Goal: Task Accomplishment & Management: Complete application form

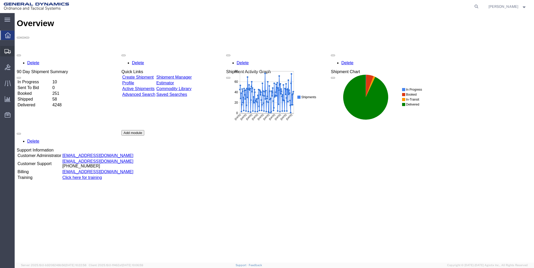
click at [0, 0] on span "Create Shipment" at bounding box center [0, 0] width 0 height 0
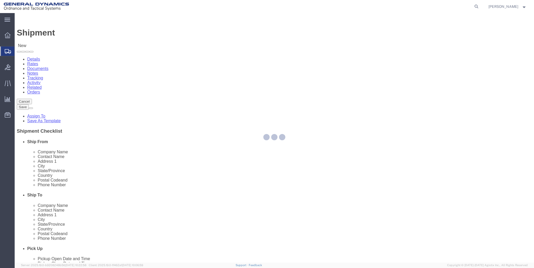
select select
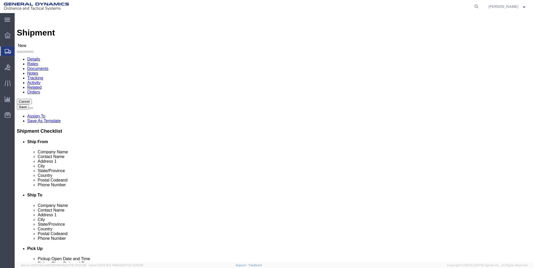
select select "MYPROFILE"
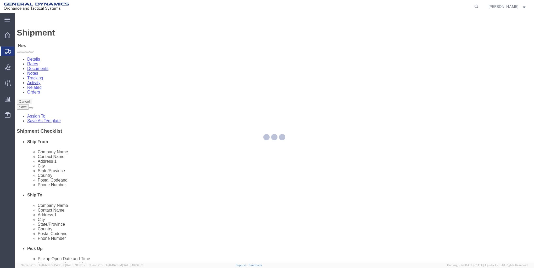
select select "ME"
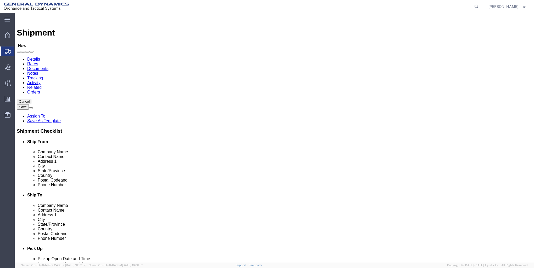
click input "text"
type input "g"
type input "GENERAL DYNAMICS OTS"
select select "VA"
type input "General Dynamics"
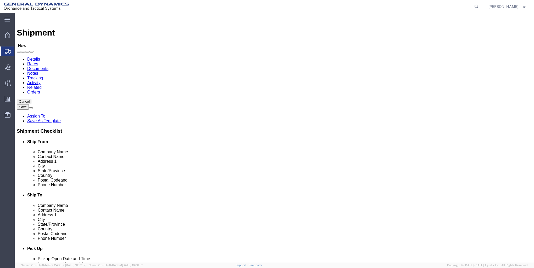
drag, startPoint x: 318, startPoint y: 109, endPoint x: 199, endPoint y: 88, distance: 120.8
click div "Ship From Location Location My Profile Location My Profile Location GD-OTS [GEO…"
type input "[PERSON_NAME]"
type input "RECEIVING"
drag, startPoint x: 327, startPoint y: 96, endPoint x: 129, endPoint y: 93, distance: 198.3
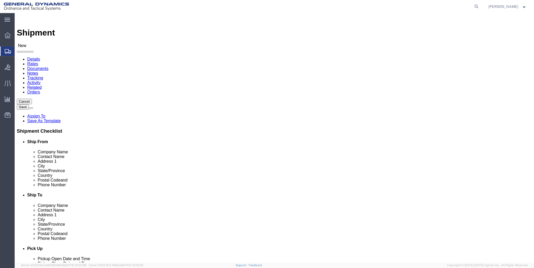
click div "Ship From Location Location My Profile Location My Profile Location GD-OTS [GEO…"
type input "g"
type input "GENERAL DYNAMICS OTS"
click label "Company Name"
click input "RECEIVING"
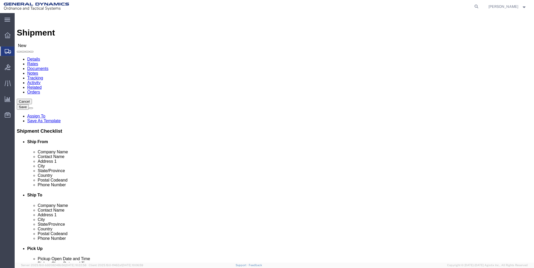
drag, startPoint x: 328, startPoint y: 120, endPoint x: 142, endPoint y: 126, distance: 186.3
click div "Ship From Location Location My Profile Location My Profile Location GD-OTS [GEO…"
type input "[STREET_ADDRESS][PERSON_NAME]"
type input "[PERSON_NAME]"
type input "I"
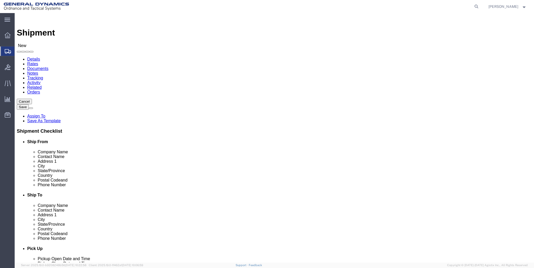
type input "I"
type input "IL"
select select "IL"
type input "62959"
type input "7578703733"
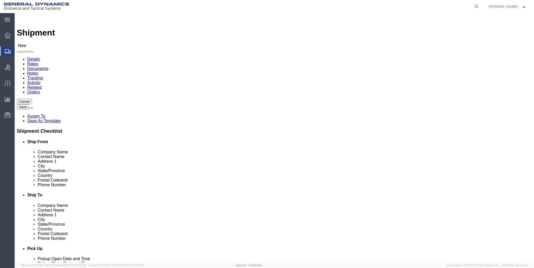
type input "[PHONE_NUMBER]"
click div "Location My Profile Location GD-OTS [GEOGRAPHIC_DATA] (Commerce) GD-OTS [GEOGRA…"
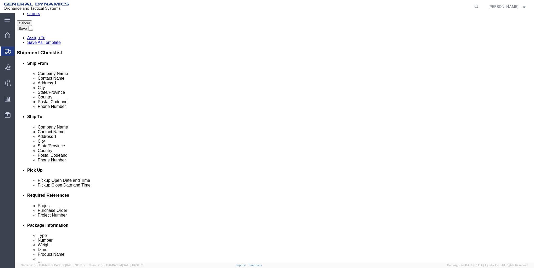
click div "[DATE] 12:00 PM"
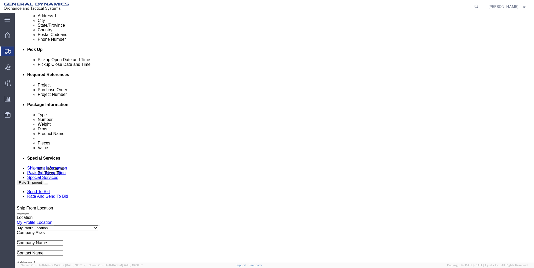
type input "5:00 PM"
click button "Apply"
click input "text"
type input "21101487.3000.3002"
type input "28880"
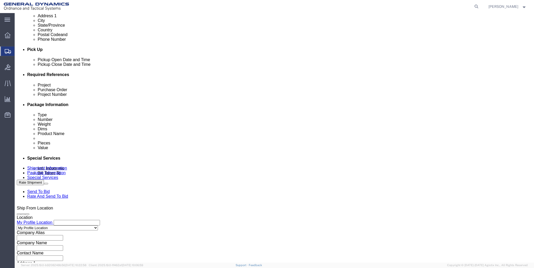
type input "115122"
click button "Continue"
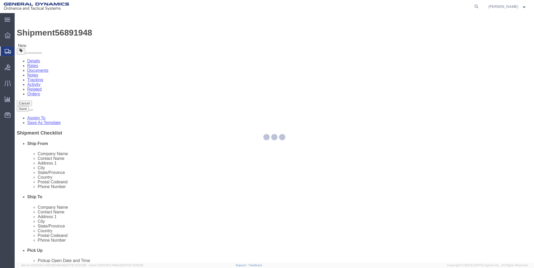
select select "CBOX"
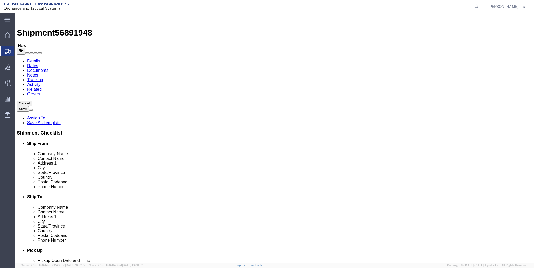
click input "text"
type input "14"
type input "13"
type input "5"
drag, startPoint x: 84, startPoint y: 101, endPoint x: 38, endPoint y: 95, distance: 46.5
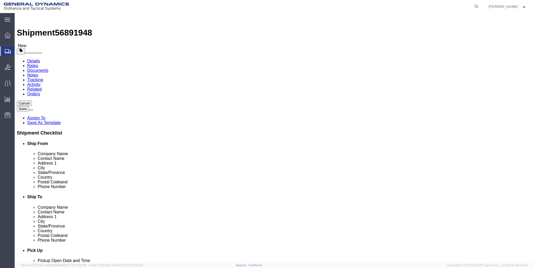
click div "Package Type Select Bale(s) Basket(s) Bolt(s) Bottle(s) Buckets Bulk Bundle(s) …"
type input "5"
drag, startPoint x: 92, startPoint y: 121, endPoint x: -16, endPoint y: 112, distance: 107.6
click html "Shipment 56891948 New Details Rates Documents Notes Tracking Activity Related O…"
type input "7"
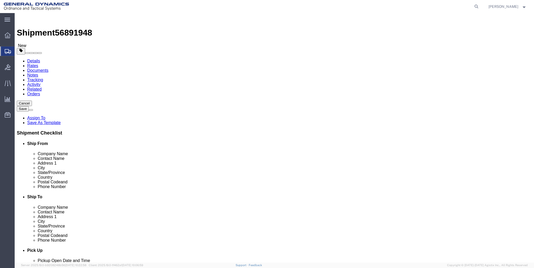
click link "Add Content"
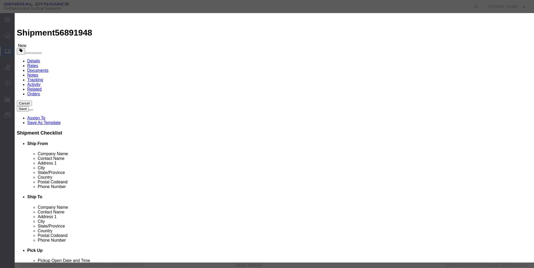
click input "text"
type input "SABOT"
type input "1"
click div "Pieces 0 Select Bag Barrels 100Board Feet Bottle Box Blister Pack Carats Can Ca…"
type input "1"
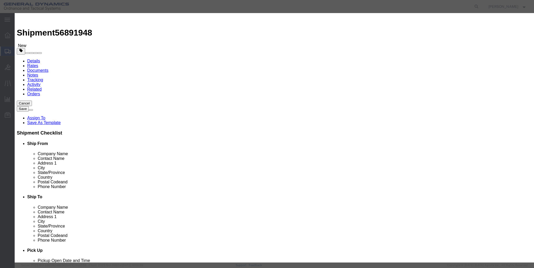
click select "Select 50 55 60 65 70 85 92.5 100 125 175 250 300 400"
select select "175"
click select "Select 50 55 60 65 70 85 92.5 100 125 175 250 300 400"
click label
click input "checkbox"
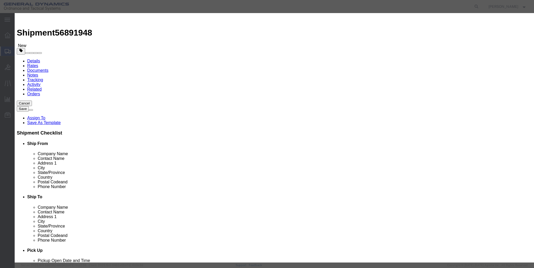
checkbox input "true"
click select "Select 50 55 60 65 70 85 92.5 100 125 175 250 300 400"
select select "250"
click select "Select 50 55 60 65 70 85 92.5 100 125 175 250 300 400"
click input "checkbox"
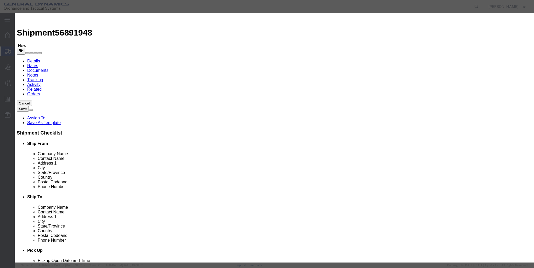
checkbox input "false"
click button "Save & Close"
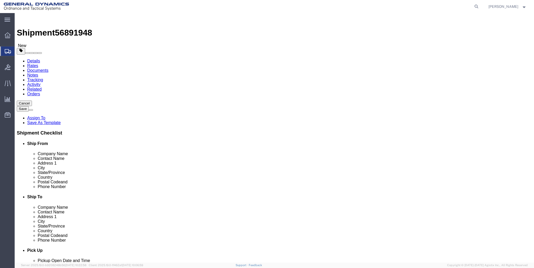
drag, startPoint x: 84, startPoint y: 99, endPoint x: 54, endPoint y: 82, distance: 34.1
click div "Package Type Select Bale(s) Basket(s) Bolt(s) Bottle(s) Buckets Bulk Bundle(s) …"
type input "1"
click div "x Package Type Select Bale(s) Basket(s) Bolt(s) Bottle(s) Buckets Bulk Bundle(s…"
drag, startPoint x: 407, startPoint y: 206, endPoint x: 398, endPoint y: 208, distance: 9.3
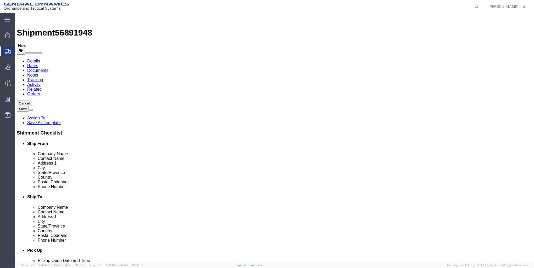
click button "Continue"
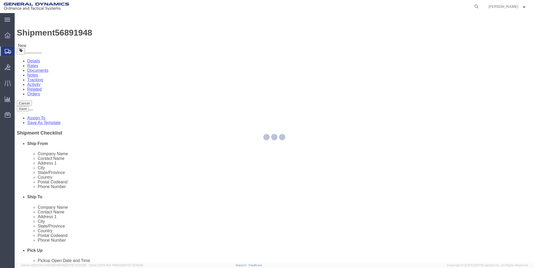
select select
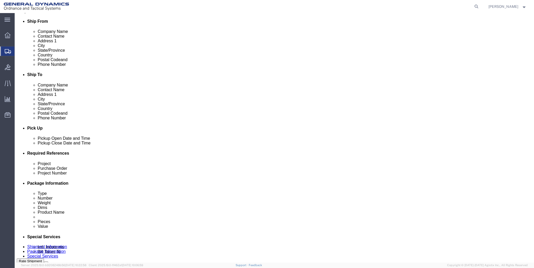
scroll to position [209, 0]
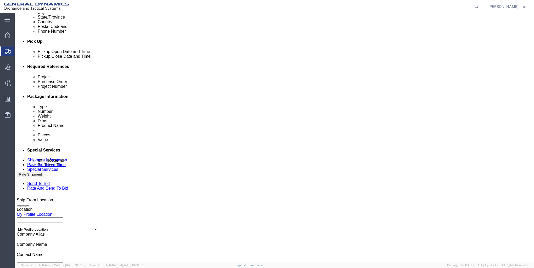
click link "Package Information"
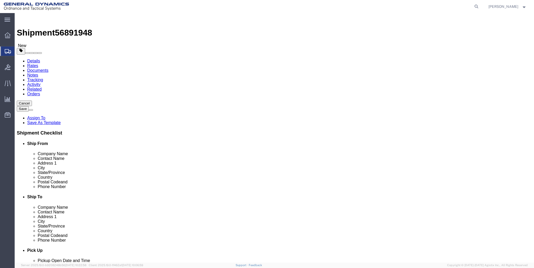
click button "Continue"
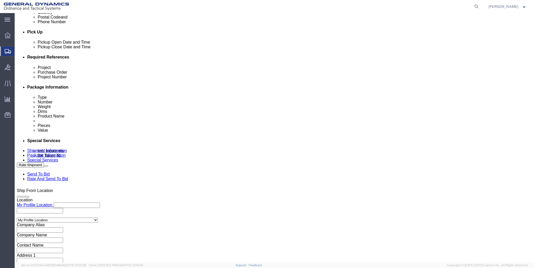
scroll to position [288, 0]
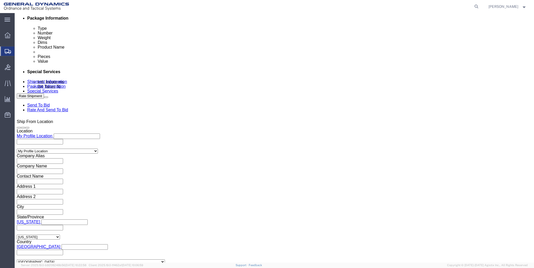
click button "Rate Shipment"
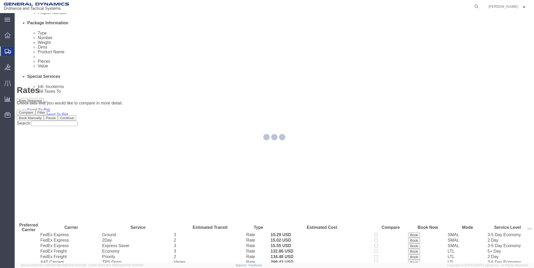
scroll to position [0, 0]
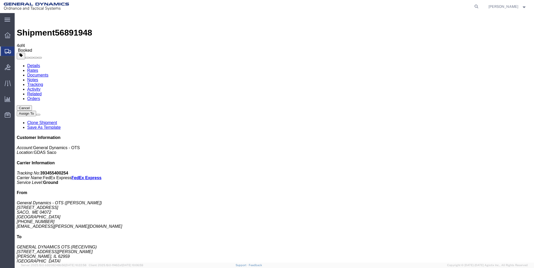
drag, startPoint x: 61, startPoint y: 103, endPoint x: 161, endPoint y: 149, distance: 110.8
